Goal: Information Seeking & Learning: Learn about a topic

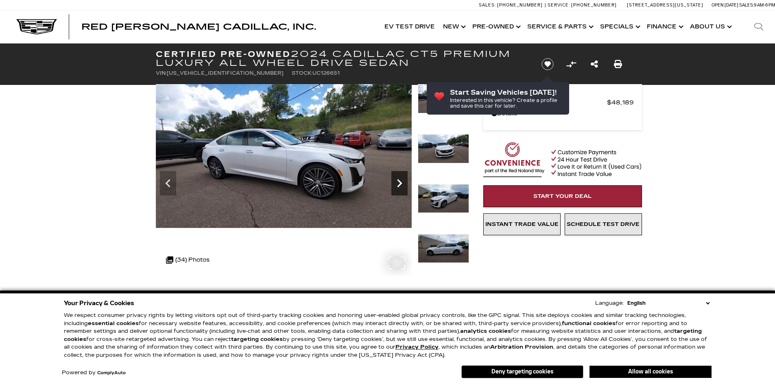
click at [403, 183] on icon "Next" at bounding box center [399, 183] width 16 height 16
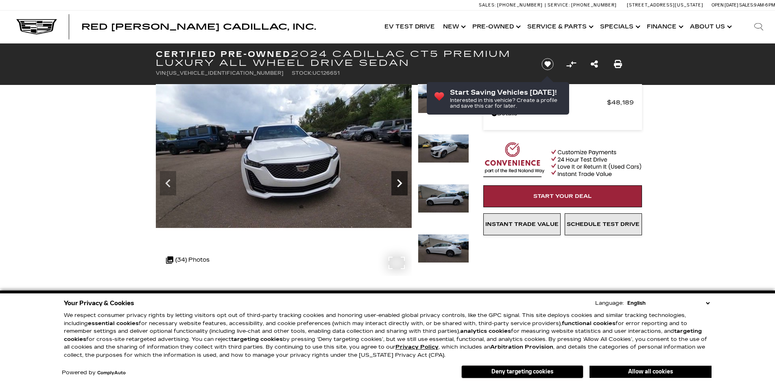
click at [403, 183] on icon "Next" at bounding box center [399, 183] width 16 height 16
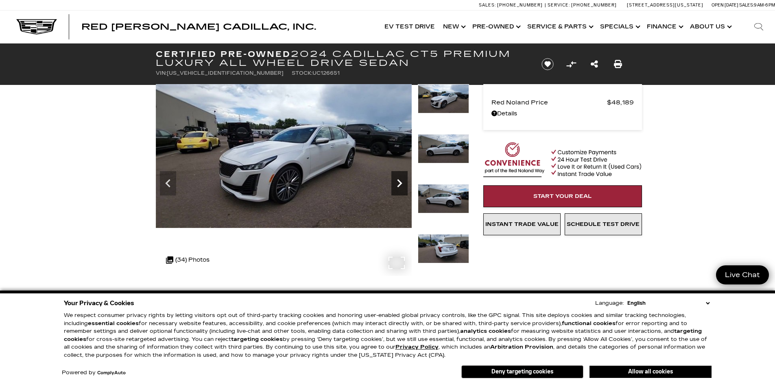
click at [403, 183] on icon "Next" at bounding box center [399, 183] width 16 height 16
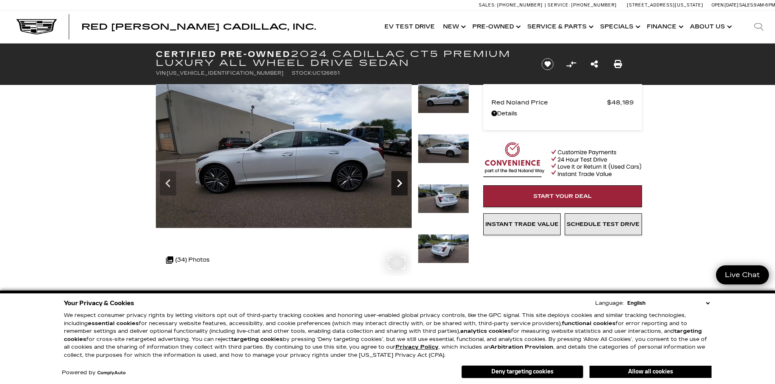
click at [403, 183] on icon "Next" at bounding box center [399, 183] width 16 height 16
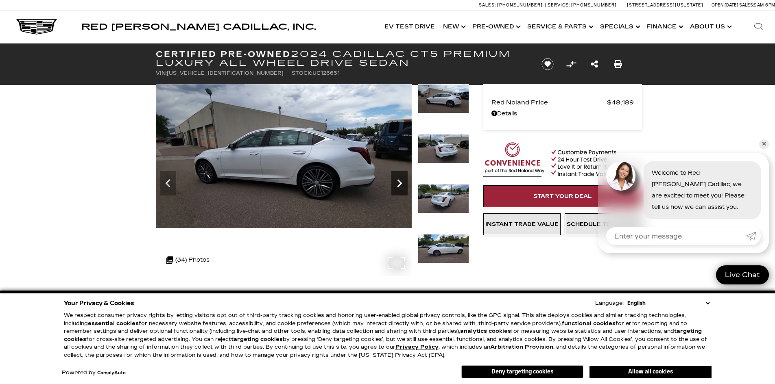
click at [403, 183] on icon "Next" at bounding box center [399, 183] width 16 height 16
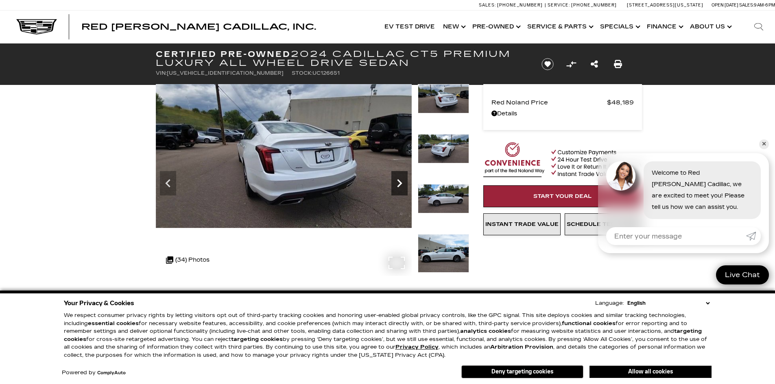
click at [403, 183] on icon "Next" at bounding box center [399, 183] width 16 height 16
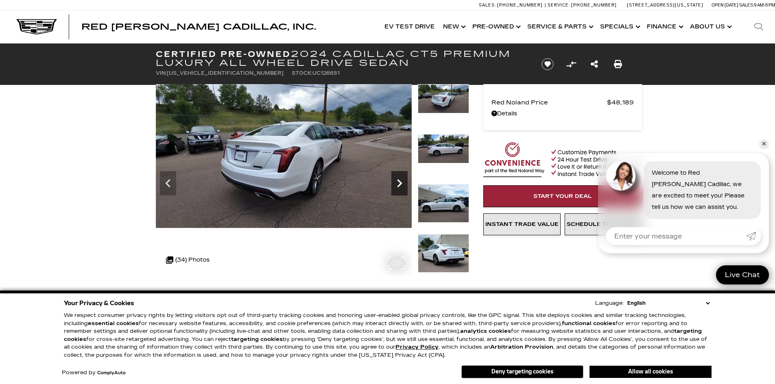
click at [403, 183] on icon "Next" at bounding box center [399, 183] width 16 height 16
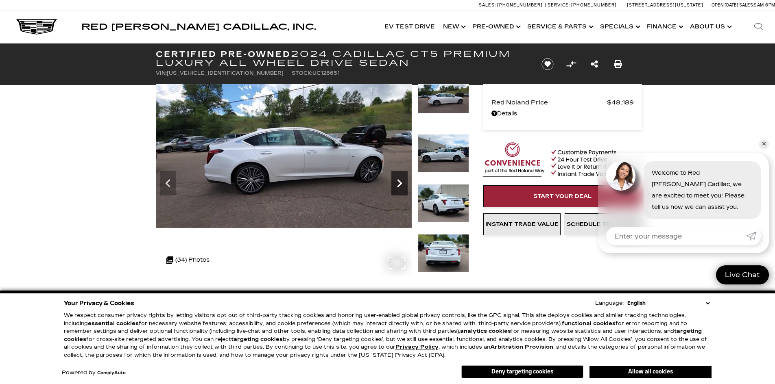
click at [403, 183] on icon "Next" at bounding box center [399, 183] width 16 height 16
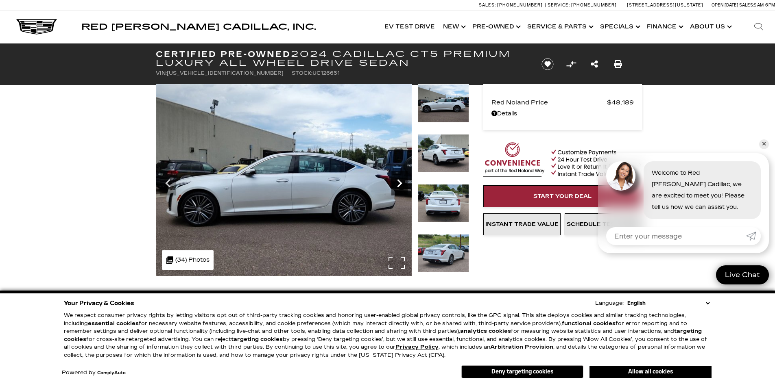
click at [403, 183] on icon "Next" at bounding box center [399, 183] width 16 height 16
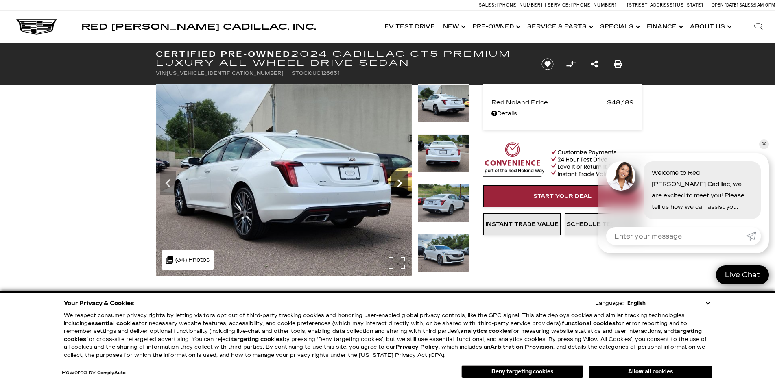
click at [403, 183] on icon "Next" at bounding box center [399, 183] width 16 height 16
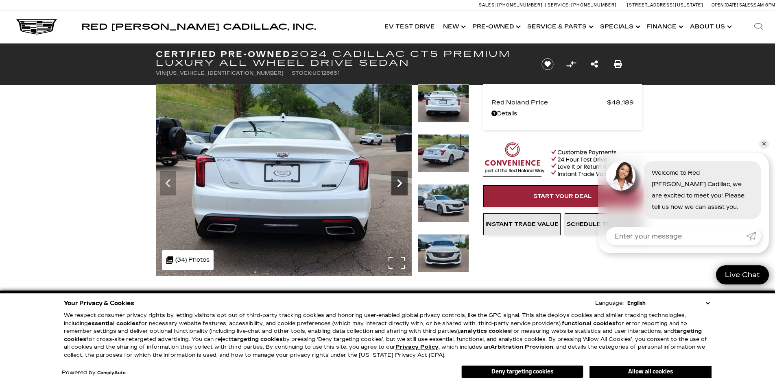
click at [400, 183] on icon "Next" at bounding box center [399, 183] width 5 height 8
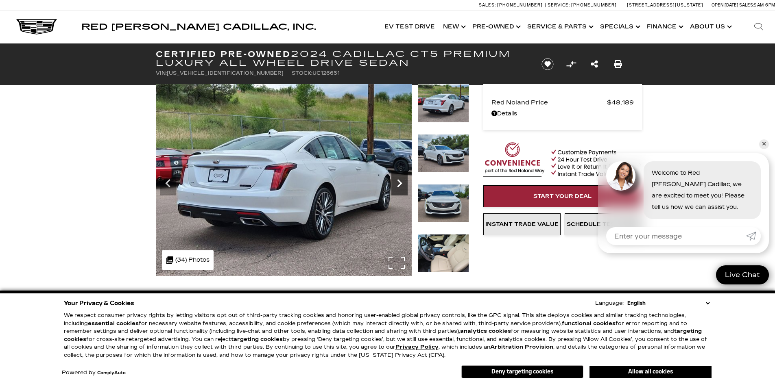
click at [400, 183] on icon "Next" at bounding box center [399, 183] width 5 height 8
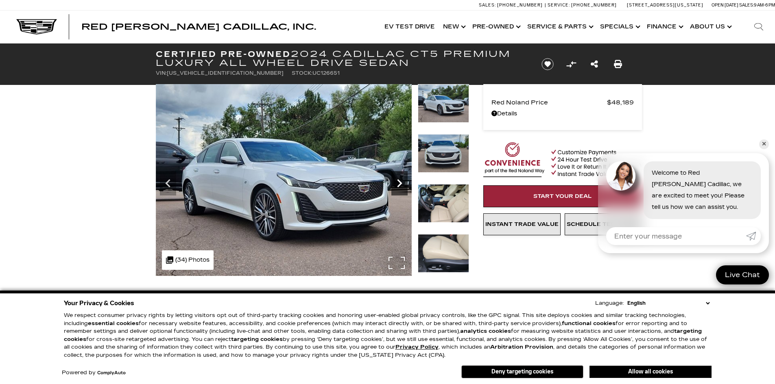
click at [400, 183] on icon "Next" at bounding box center [399, 183] width 16 height 16
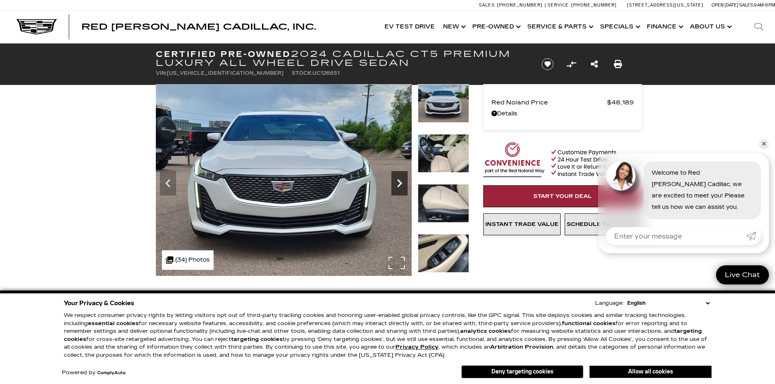
click at [398, 183] on icon "Next" at bounding box center [399, 183] width 16 height 16
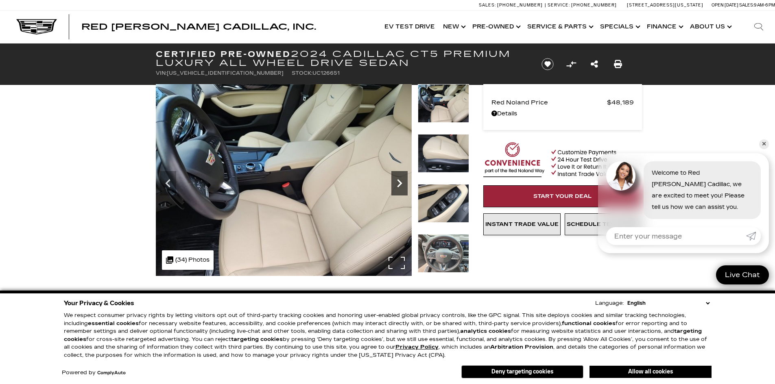
click at [398, 183] on icon "Next" at bounding box center [399, 183] width 16 height 16
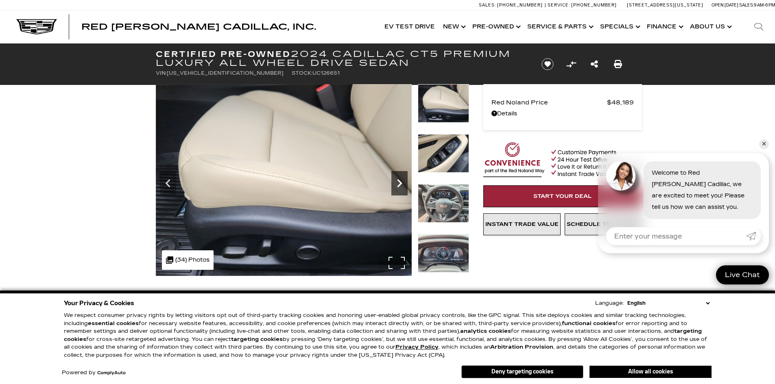
click at [398, 183] on icon "Next" at bounding box center [399, 183] width 16 height 16
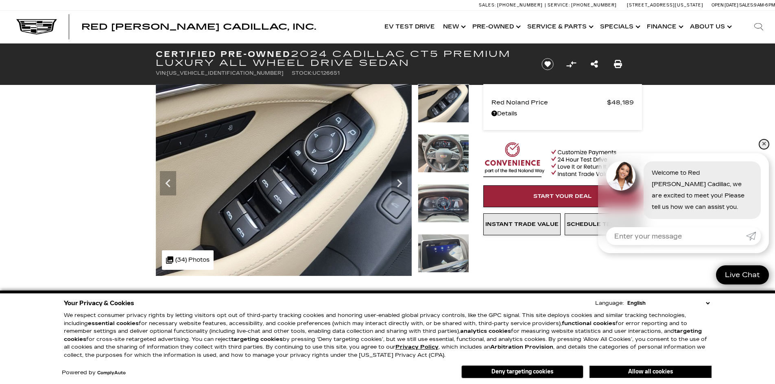
click at [762, 141] on link "✕" at bounding box center [764, 145] width 10 height 10
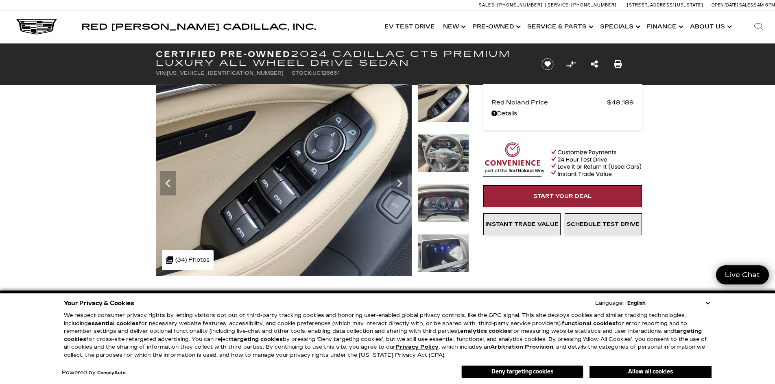
drag, startPoint x: 689, startPoint y: 156, endPoint x: 694, endPoint y: 197, distance: 41.0
click at [395, 185] on icon "Next" at bounding box center [399, 183] width 16 height 16
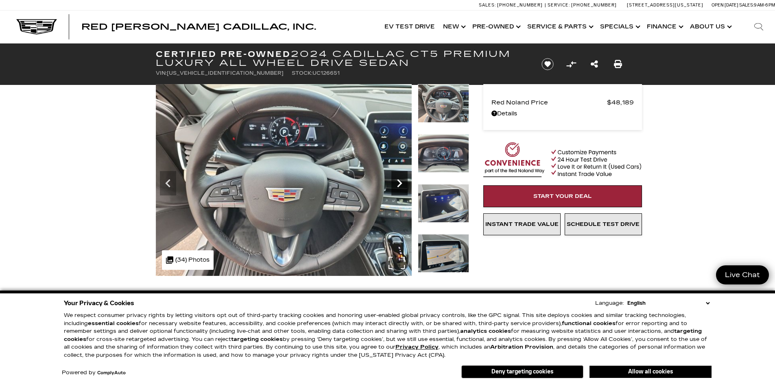
click at [395, 185] on icon "Next" at bounding box center [399, 183] width 16 height 16
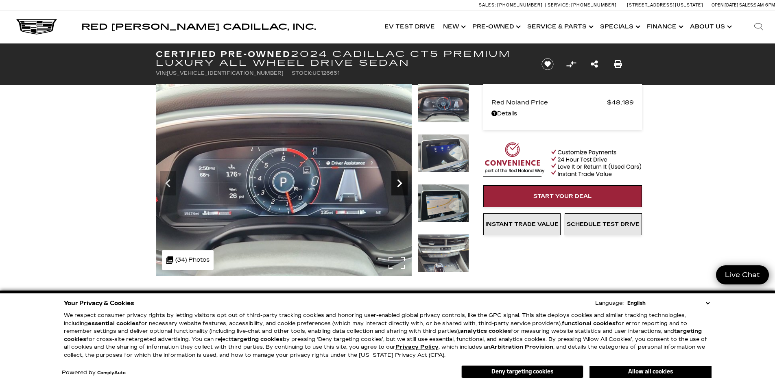
click at [395, 185] on icon "Next" at bounding box center [399, 183] width 16 height 16
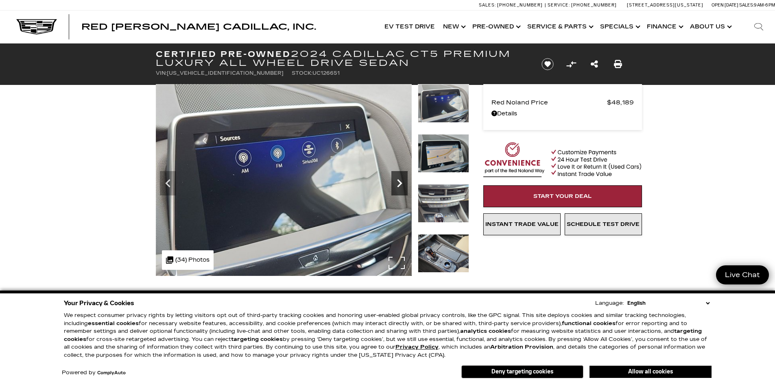
click at [395, 185] on icon "Next" at bounding box center [399, 183] width 16 height 16
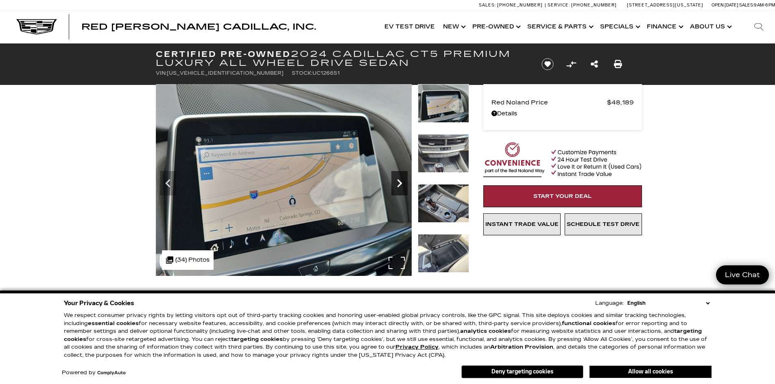
click at [395, 185] on icon "Next" at bounding box center [399, 183] width 16 height 16
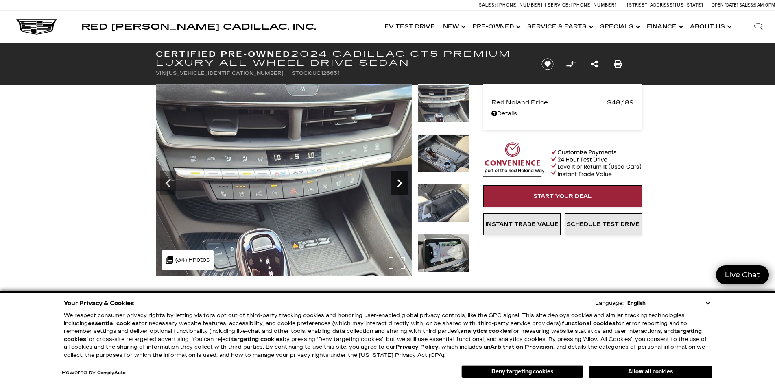
click at [395, 185] on icon "Next" at bounding box center [399, 183] width 16 height 16
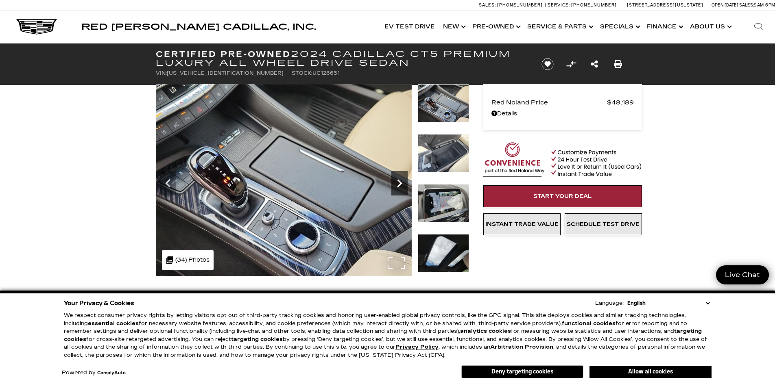
click at [395, 185] on icon "Next" at bounding box center [399, 183] width 16 height 16
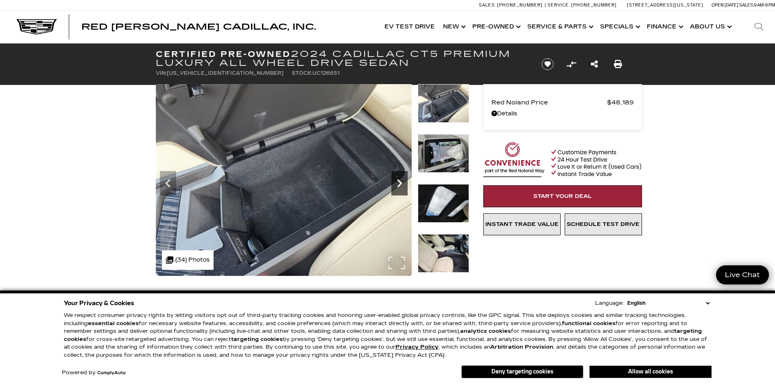
click at [395, 185] on icon "Next" at bounding box center [399, 183] width 16 height 16
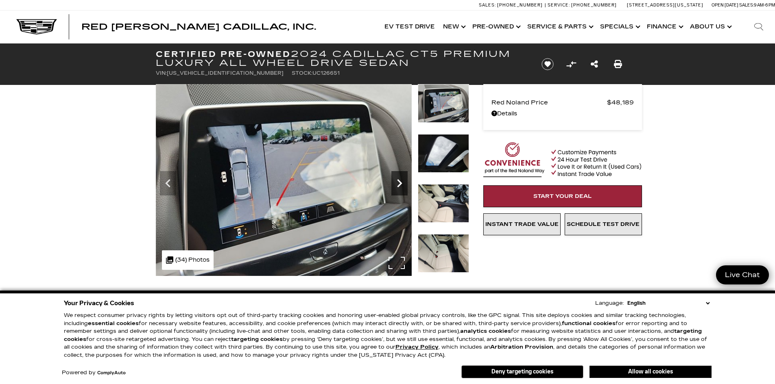
click at [395, 185] on icon "Next" at bounding box center [399, 183] width 16 height 16
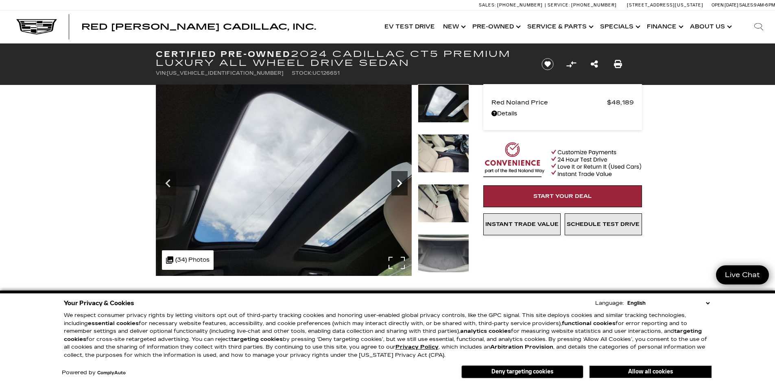
click at [395, 185] on icon "Next" at bounding box center [399, 183] width 16 height 16
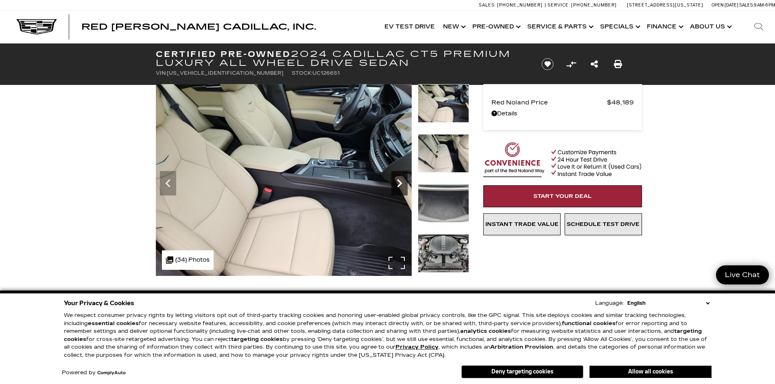
click at [395, 185] on icon "Next" at bounding box center [399, 183] width 16 height 16
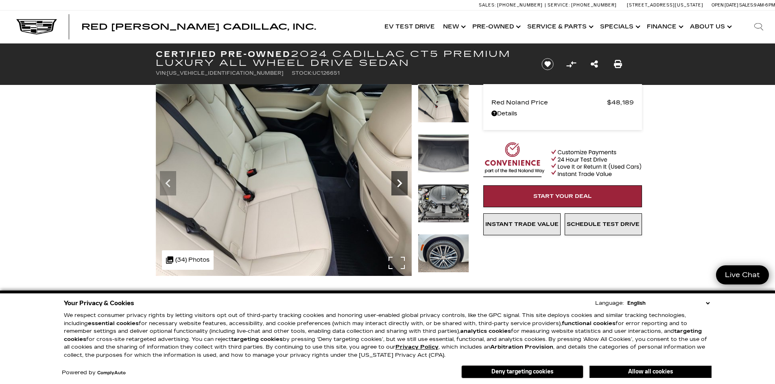
click at [395, 185] on icon "Next" at bounding box center [399, 183] width 16 height 16
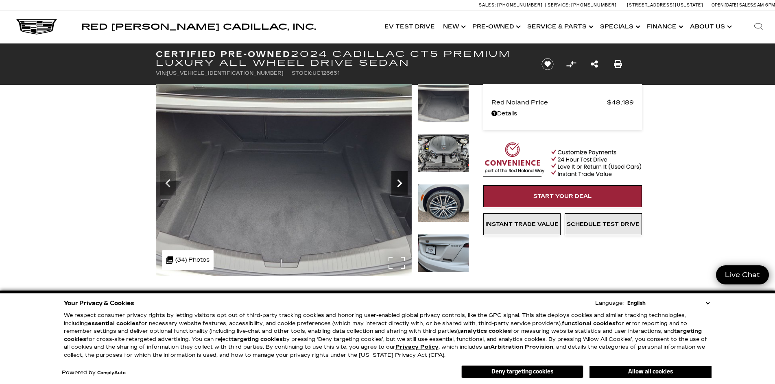
click at [395, 185] on icon "Next" at bounding box center [399, 183] width 16 height 16
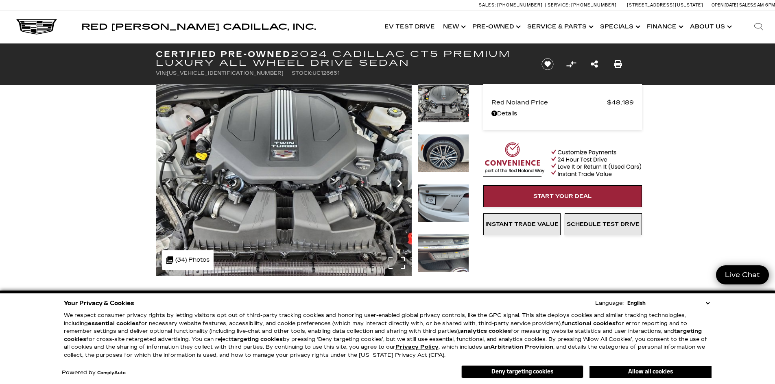
click at [395, 185] on icon "Next" at bounding box center [399, 183] width 16 height 16
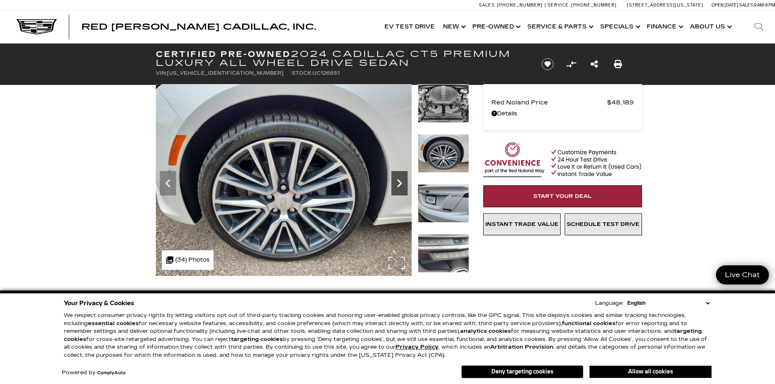
click at [395, 185] on icon "Next" at bounding box center [399, 183] width 16 height 16
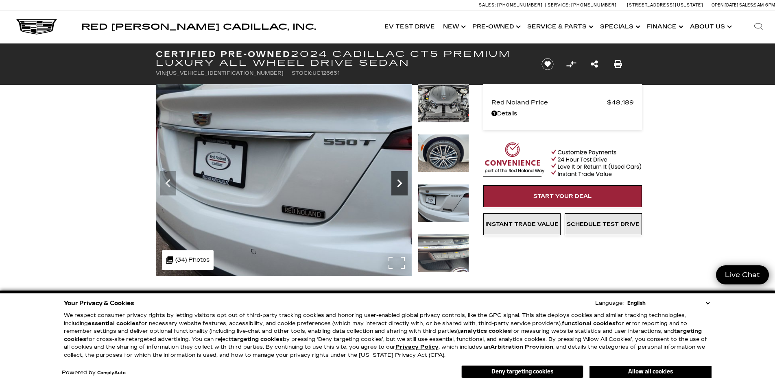
click at [395, 185] on icon "Next" at bounding box center [399, 183] width 16 height 16
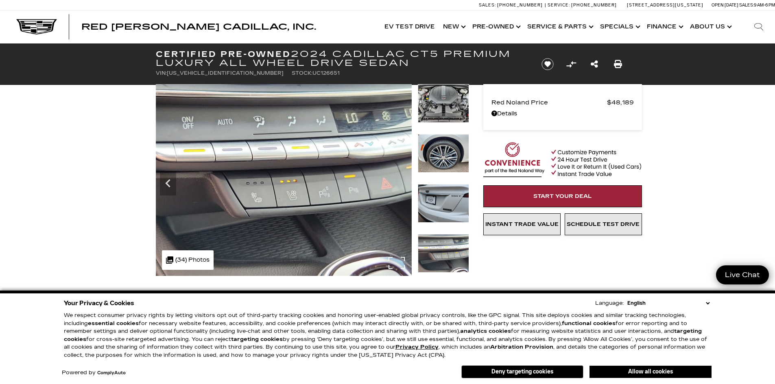
click at [395, 185] on img at bounding box center [284, 180] width 256 height 192
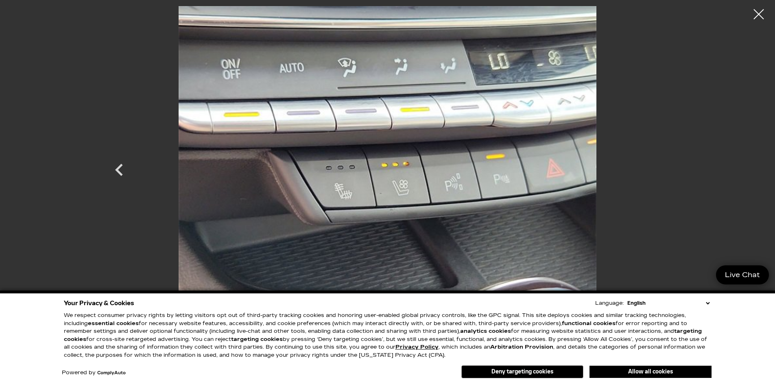
click at [764, 11] on div at bounding box center [759, 14] width 20 height 20
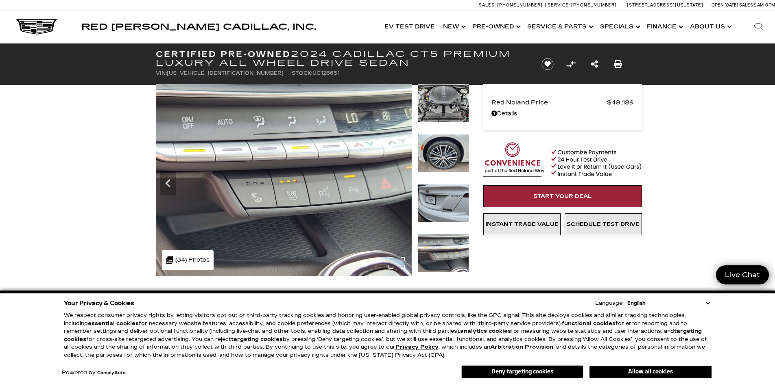
click at [195, 262] on div ".cls-1, .cls-3 { fill: #c50033; } .cls-1 { clip-rule: evenodd; } .cls-2 { clip-…" at bounding box center [188, 261] width 52 height 20
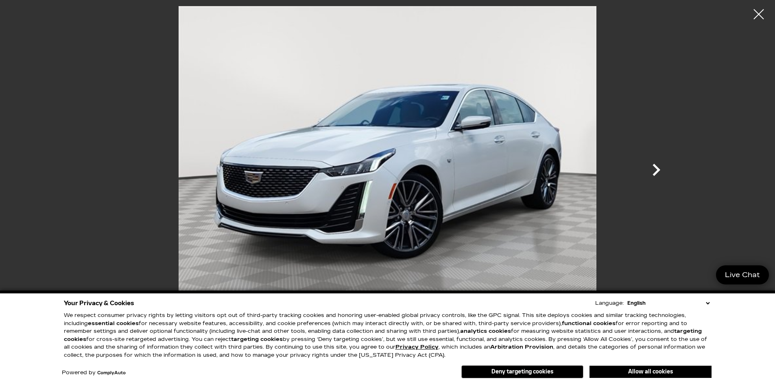
click at [663, 164] on icon "Next" at bounding box center [656, 170] width 24 height 24
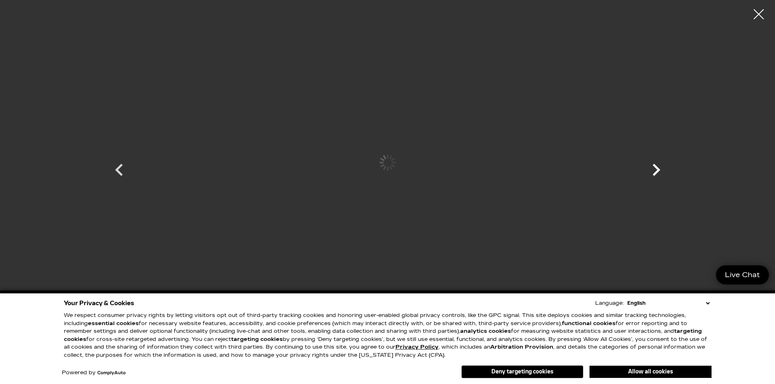
click at [658, 164] on icon "Next" at bounding box center [656, 170] width 24 height 24
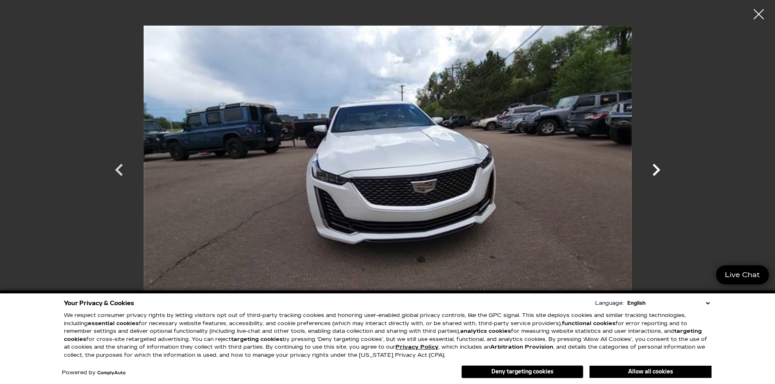
click at [659, 164] on icon "Next" at bounding box center [656, 170] width 24 height 24
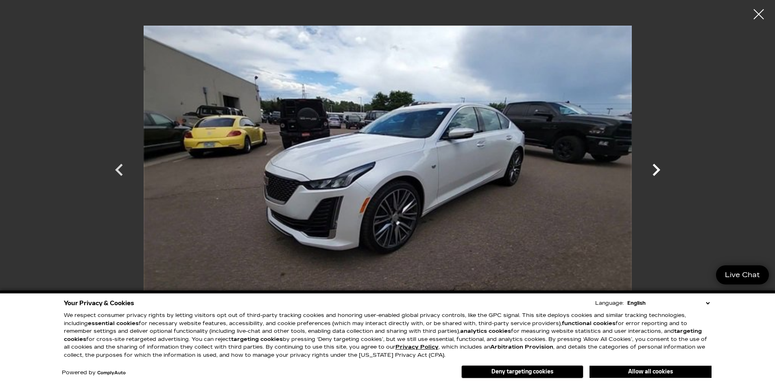
click at [659, 164] on icon "Next" at bounding box center [656, 170] width 24 height 24
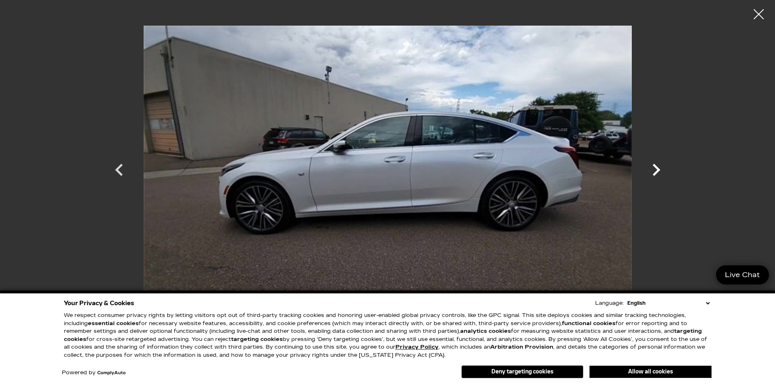
click at [659, 164] on icon "Next" at bounding box center [656, 170] width 24 height 24
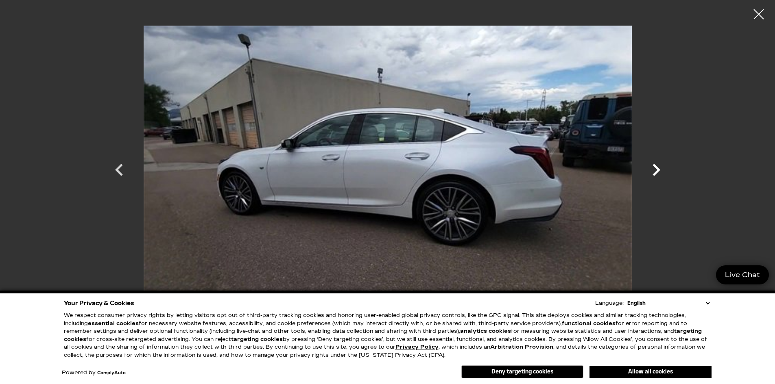
click at [660, 164] on icon "Next" at bounding box center [656, 170] width 24 height 24
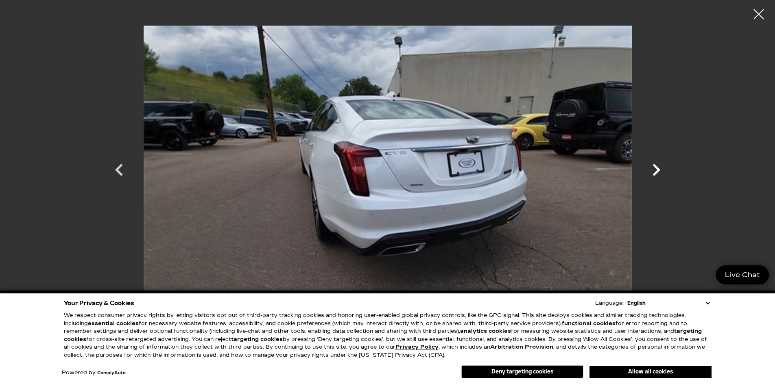
click at [660, 164] on icon "Next" at bounding box center [656, 170] width 24 height 24
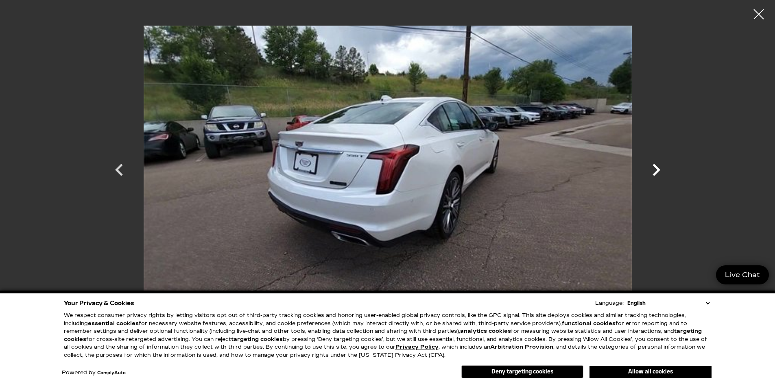
click at [660, 164] on icon "Next" at bounding box center [656, 170] width 24 height 24
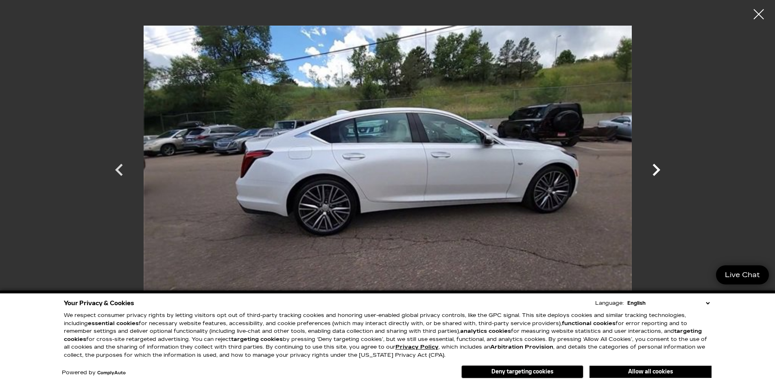
click at [660, 164] on icon "Next" at bounding box center [656, 170] width 24 height 24
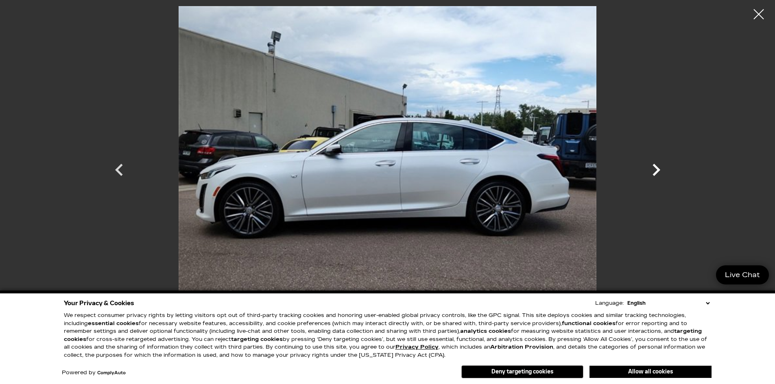
click at [660, 164] on icon "Next" at bounding box center [656, 170] width 24 height 24
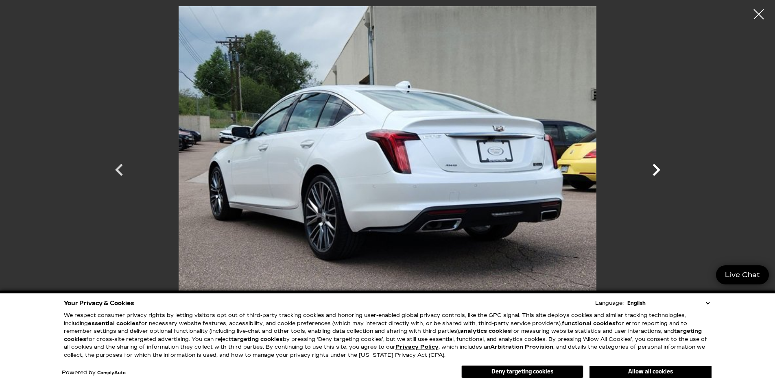
click at [660, 164] on icon "Next" at bounding box center [656, 170] width 24 height 24
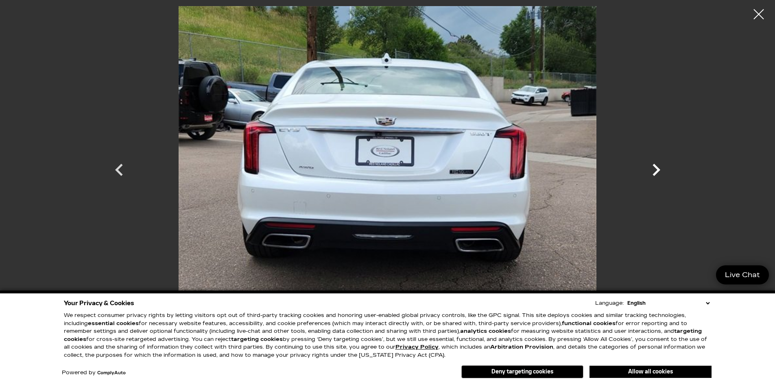
click at [660, 164] on icon "Next" at bounding box center [656, 170] width 24 height 24
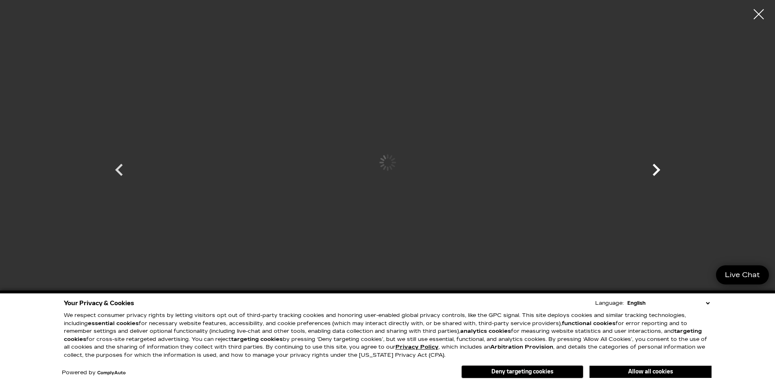
click at [660, 164] on icon "Next" at bounding box center [656, 170] width 24 height 24
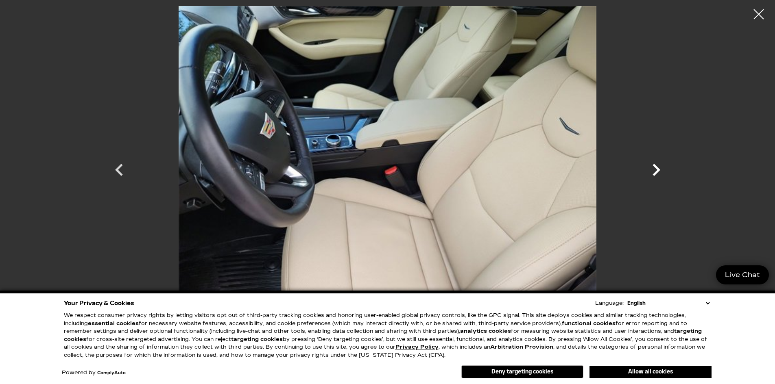
click at [660, 164] on icon "Next" at bounding box center [656, 170] width 24 height 24
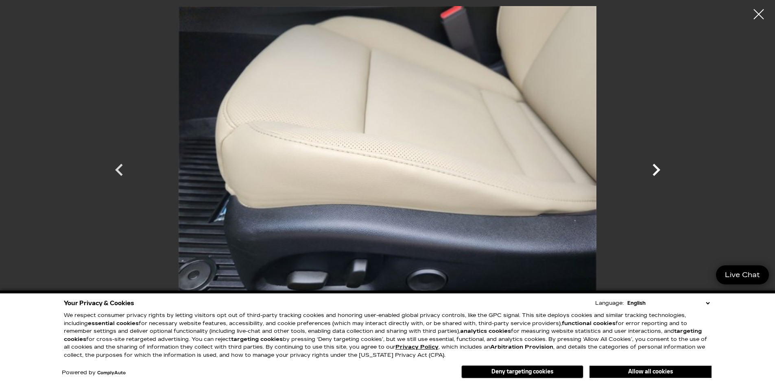
click at [660, 164] on icon "Next" at bounding box center [656, 170] width 24 height 24
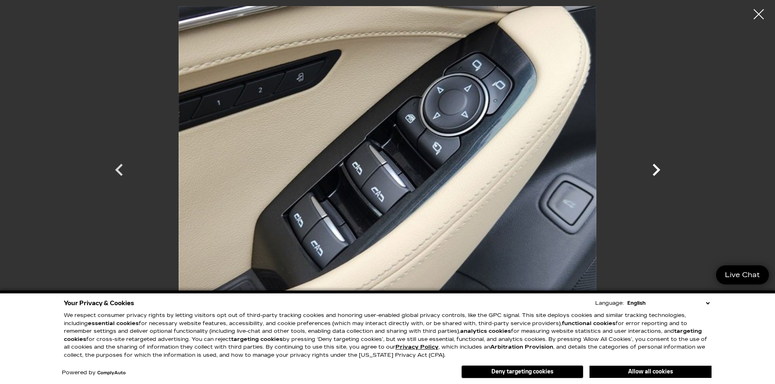
click at [660, 164] on icon "Next" at bounding box center [656, 170] width 24 height 24
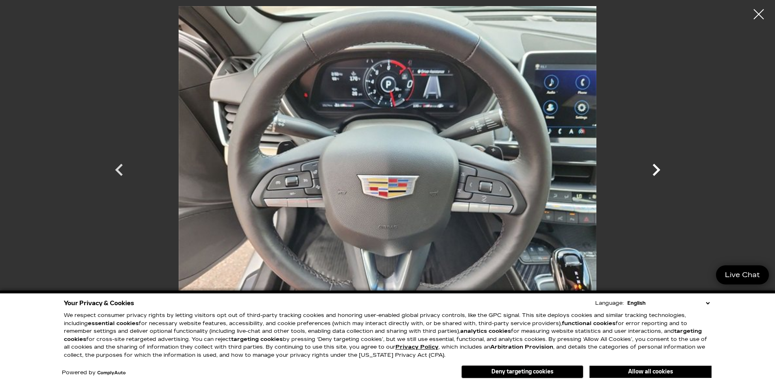
click at [660, 164] on icon "Next" at bounding box center [656, 170] width 24 height 24
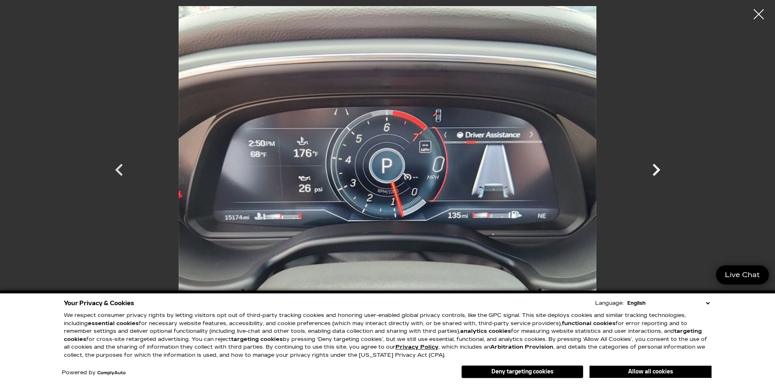
click at [659, 173] on icon "Next" at bounding box center [656, 170] width 24 height 24
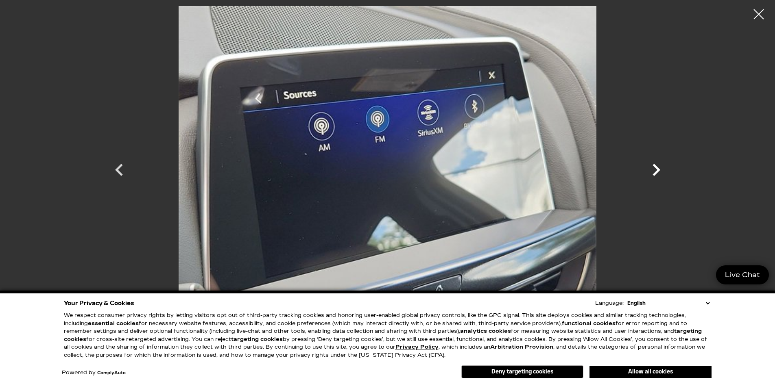
click at [658, 168] on icon "Next" at bounding box center [656, 170] width 24 height 24
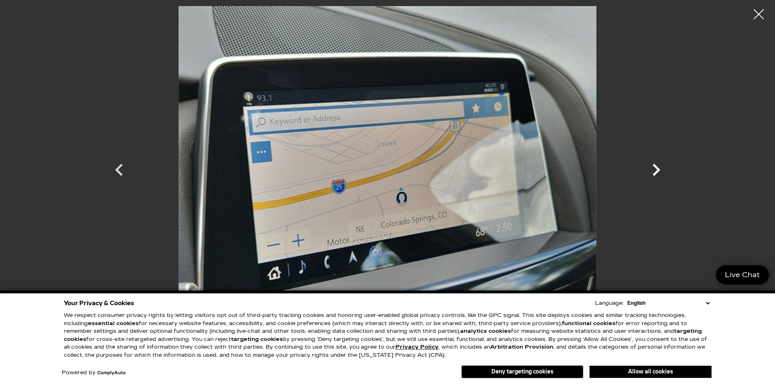
click at [659, 168] on icon "Next" at bounding box center [656, 170] width 24 height 24
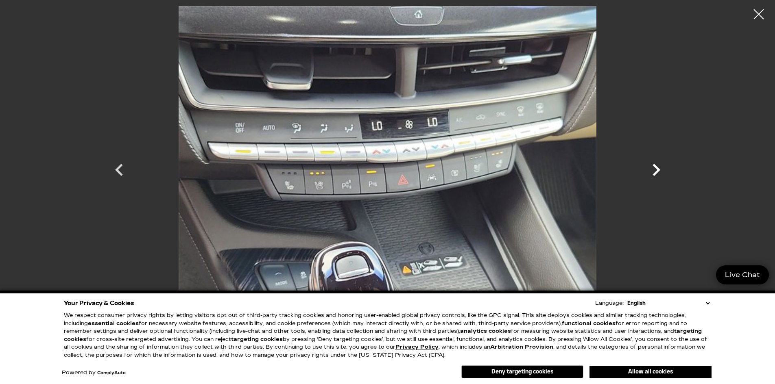
click at [659, 168] on icon "Next" at bounding box center [656, 170] width 24 height 24
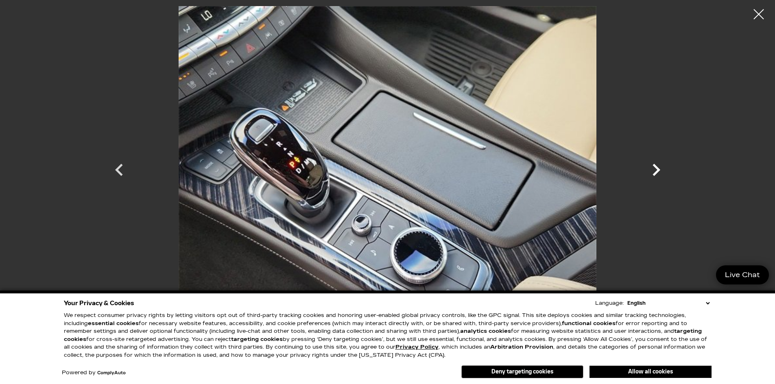
click at [659, 168] on icon "Next" at bounding box center [656, 170] width 24 height 24
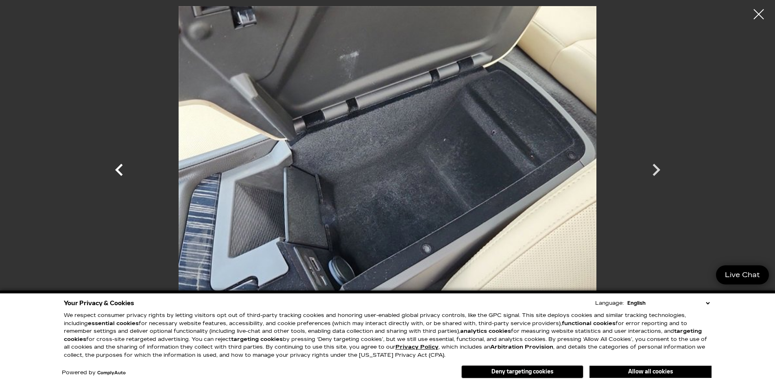
click at [114, 163] on icon "Previous" at bounding box center [119, 170] width 24 height 24
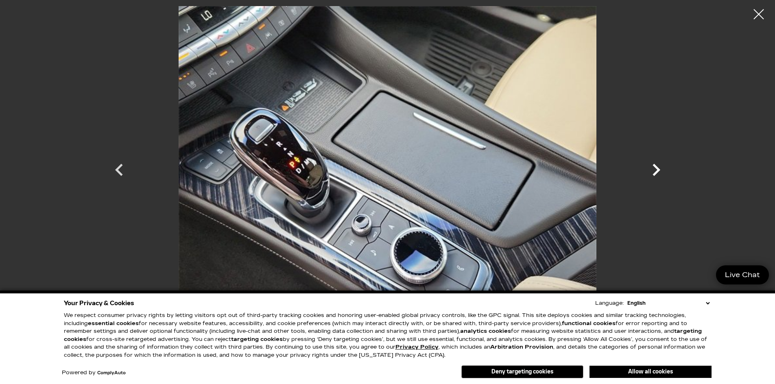
click at [653, 169] on icon "Next" at bounding box center [656, 170] width 24 height 24
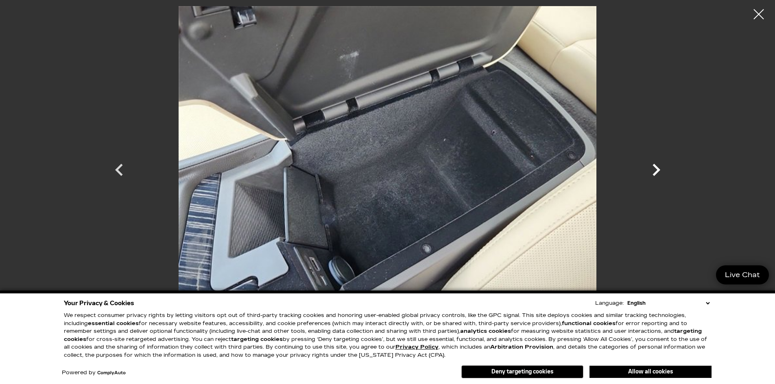
click at [653, 169] on icon "Next" at bounding box center [656, 170] width 24 height 24
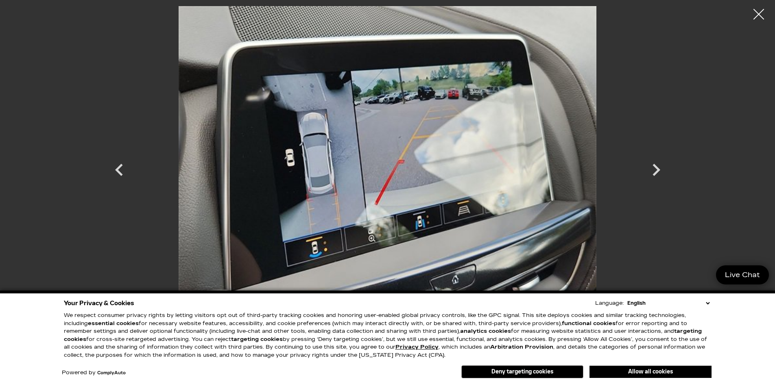
click at [755, 15] on div at bounding box center [759, 15] width 22 height 22
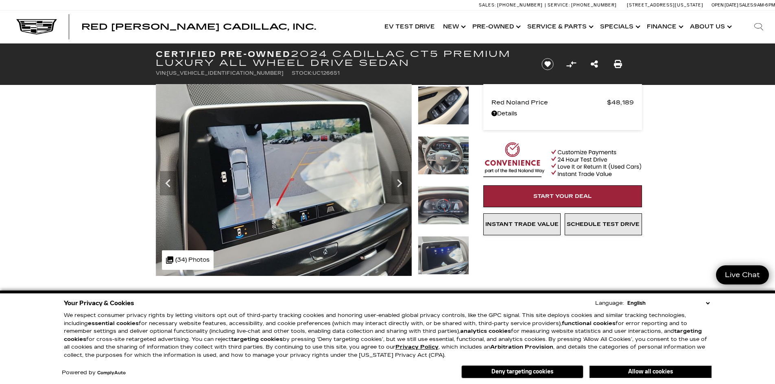
click at [420, 265] on img at bounding box center [443, 255] width 51 height 39
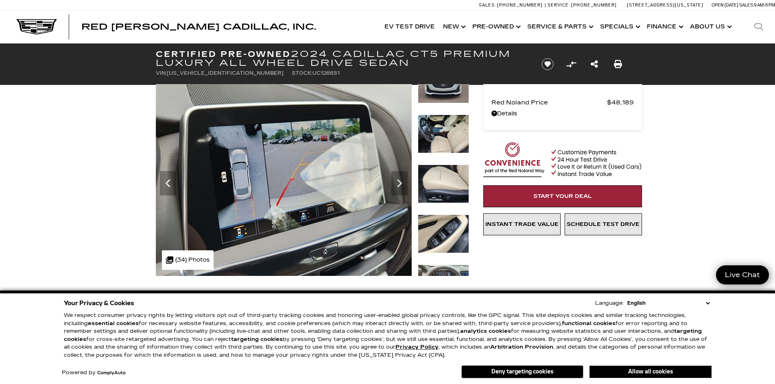
click at [446, 253] on img at bounding box center [443, 234] width 51 height 39
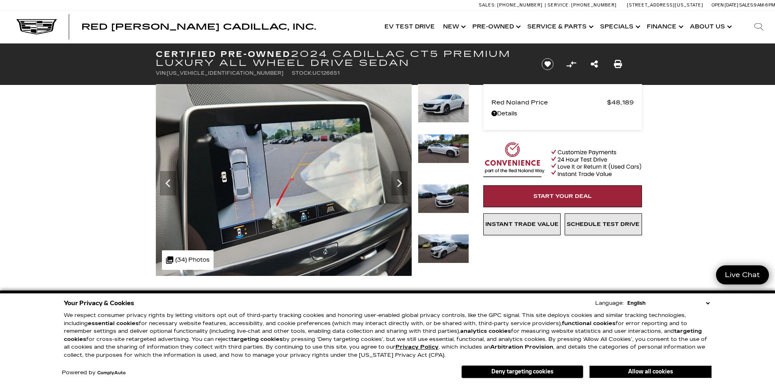
click at [447, 105] on img at bounding box center [443, 103] width 51 height 39
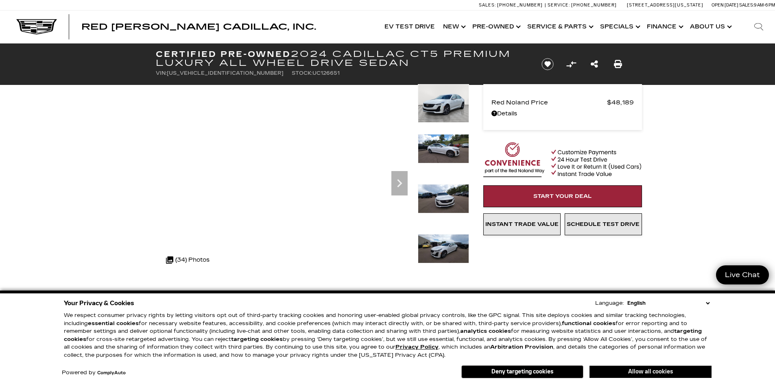
click at [628, 372] on button "Allow all cookies" at bounding box center [651, 372] width 122 height 12
